Goal: Task Accomplishment & Management: Manage account settings

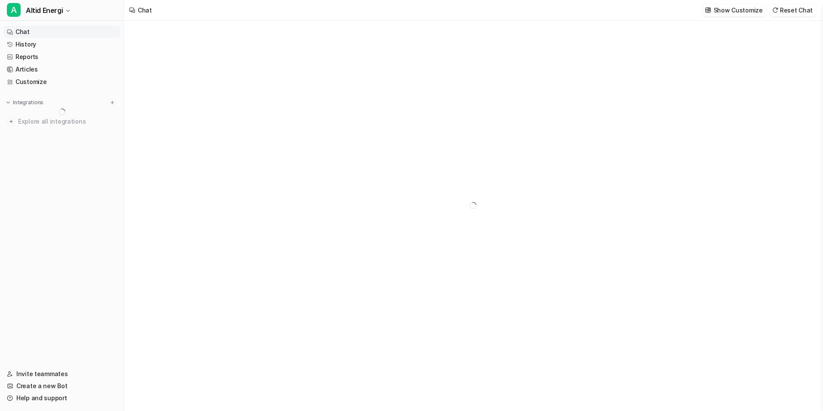
type textarea "**********"
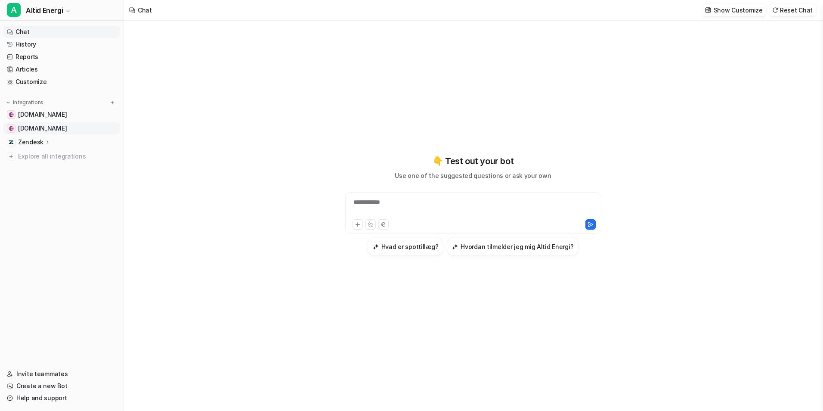
click at [79, 126] on link "[DOMAIN_NAME]" at bounding box center [61, 128] width 117 height 12
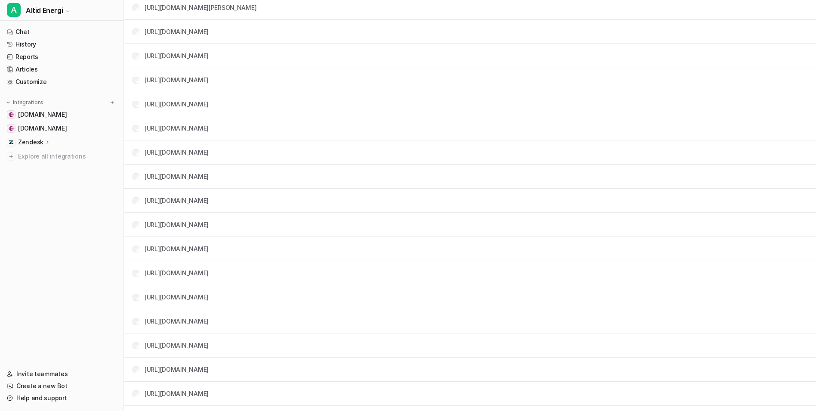
scroll to position [1119, 0]
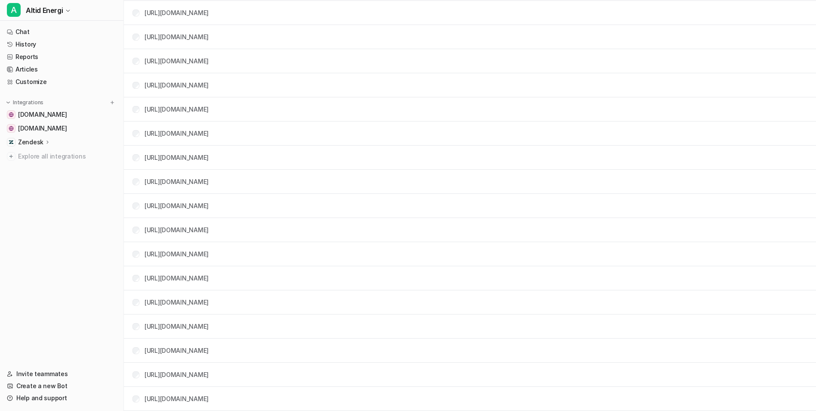
drag, startPoint x: 700, startPoint y: 307, endPoint x: 695, endPoint y: 303, distance: 6.2
click at [700, 307] on tr "[URL][DOMAIN_NAME]" at bounding box center [470, 302] width 692 height 24
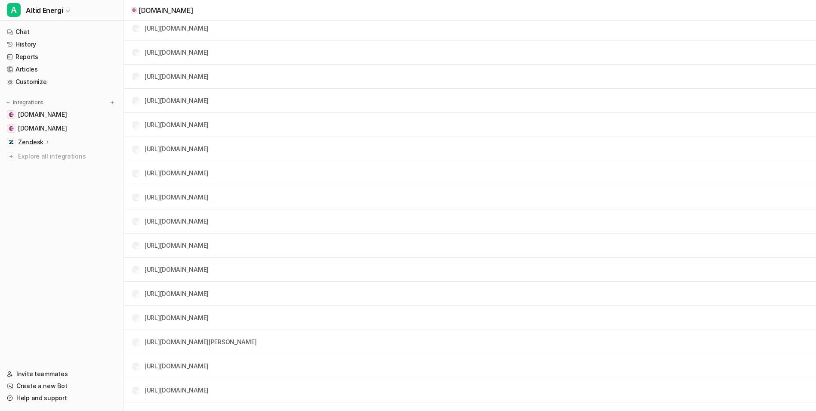
scroll to position [0, 0]
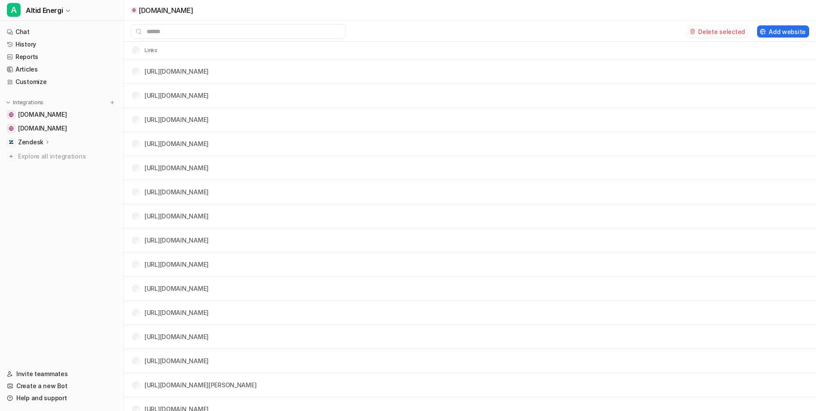
click at [718, 31] on button "Delete selected" at bounding box center [718, 31] width 62 height 12
